Goal: Task Accomplishment & Management: Manage account settings

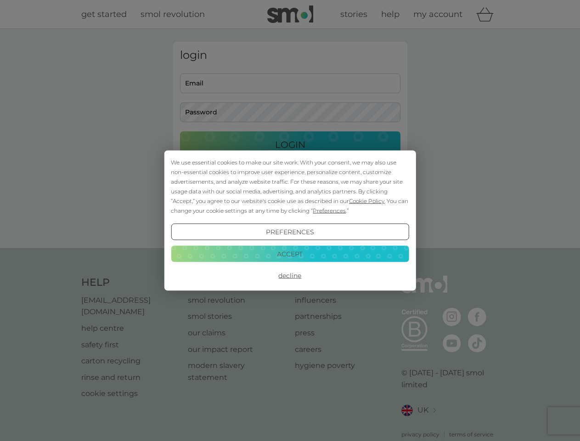
click at [367, 201] on span "Cookie Policy" at bounding box center [366, 201] width 35 height 7
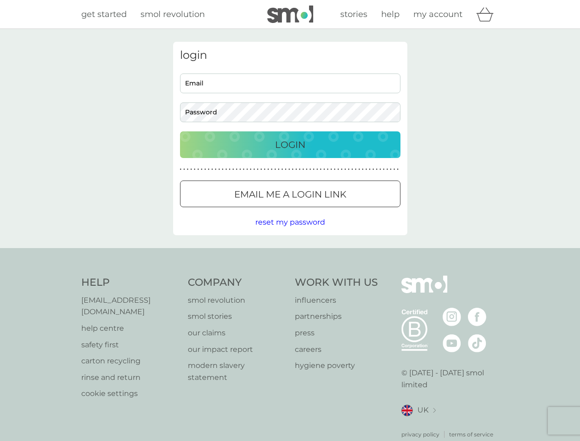
click at [328, 210] on div "login Email Password Login ● ● ● ● ● ● ● ● ● ● ● ● ● ● ● ● ● ● ● ● ● ● ● ● ● ● …" at bounding box center [290, 138] width 234 height 193
click at [290, 232] on div "login Email Password Login ● ● ● ● ● ● ● ● ● ● ● ● ● ● ● ● ● ● ● ● ● ● ● ● ● ● …" at bounding box center [290, 138] width 234 height 193
click at [290, 276] on div "Help [EMAIL_ADDRESS][DOMAIN_NAME] help centre safety first carton recycling rin…" at bounding box center [290, 357] width 418 height 163
click at [290, 254] on div "Help [EMAIL_ADDRESS][DOMAIN_NAME] help centre safety first carton recycling rin…" at bounding box center [290, 357] width 580 height 218
